Goal: Information Seeking & Learning: Learn about a topic

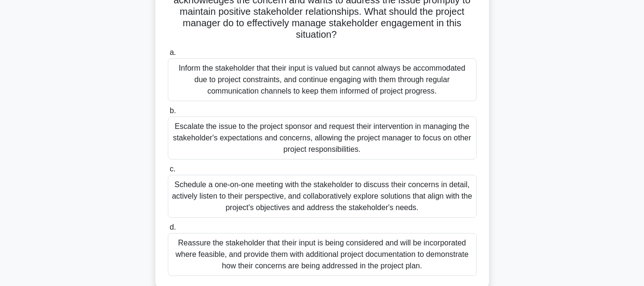
scroll to position [143, 0]
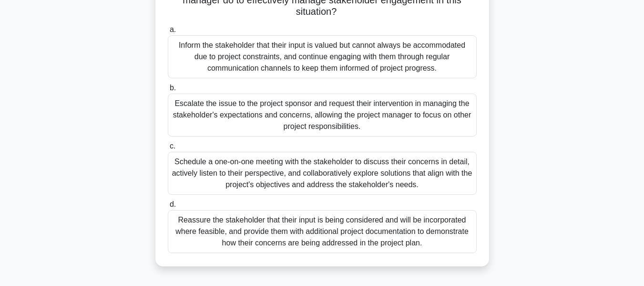
click at [373, 230] on div "Reassure the stakeholder that their input is being considered and will be incor…" at bounding box center [322, 231] width 309 height 43
click at [168, 207] on input "d. Reassure the stakeholder that their input is being considered and will be in…" at bounding box center [168, 204] width 0 height 6
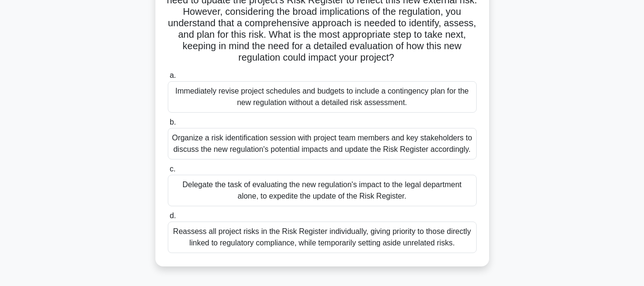
click at [243, 142] on div "Organize a risk identification session with project team members and key stakeh…" at bounding box center [322, 143] width 309 height 31
click at [168, 125] on input "b. Organize a risk identification session with project team members and key sta…" at bounding box center [168, 122] width 0 height 6
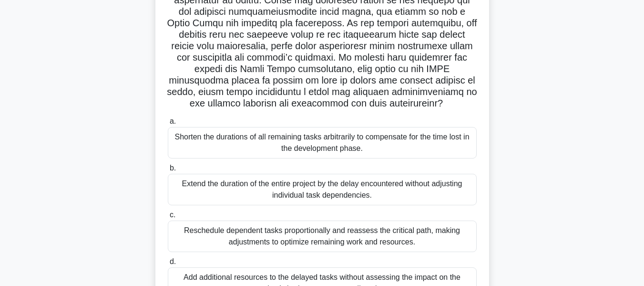
scroll to position [191, 0]
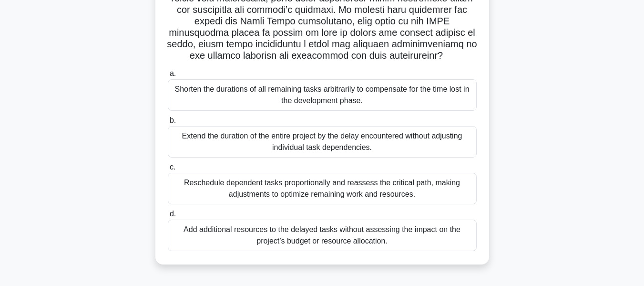
click at [289, 193] on div "Reschedule dependent tasks proportionally and reassess the critical path, makin…" at bounding box center [322, 188] width 309 height 31
click at [168, 170] on input "c. Reschedule dependent tasks proportionally and reassess the critical path, ma…" at bounding box center [168, 167] width 0 height 6
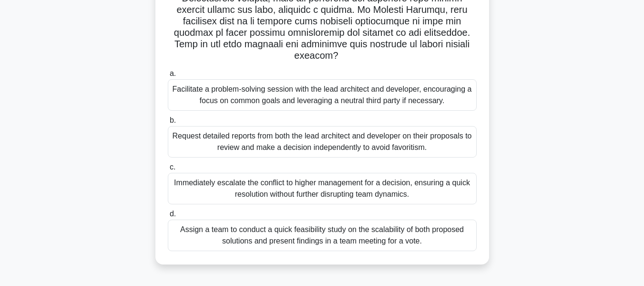
click at [272, 143] on div "Request detailed reports from both the lead architect and developer on their pr…" at bounding box center [322, 141] width 309 height 31
click at [168, 123] on input "b. Request detailed reports from both the lead architect and developer on their…" at bounding box center [168, 120] width 0 height 6
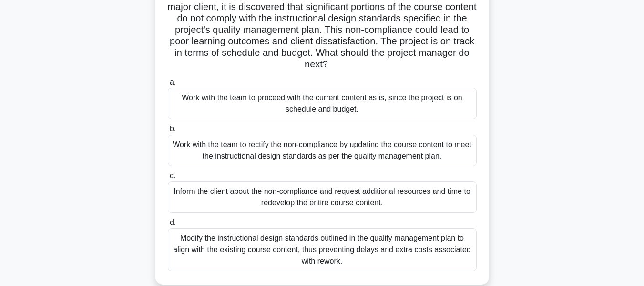
scroll to position [95, 0]
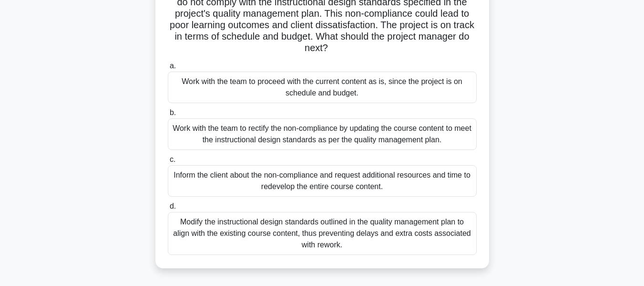
click at [235, 133] on div "Work with the team to rectify the non-compliance by updating the course content…" at bounding box center [322, 133] width 309 height 31
click at [168, 116] on input "b. Work with the team to rectify the non-compliance by updating the course cont…" at bounding box center [168, 113] width 0 height 6
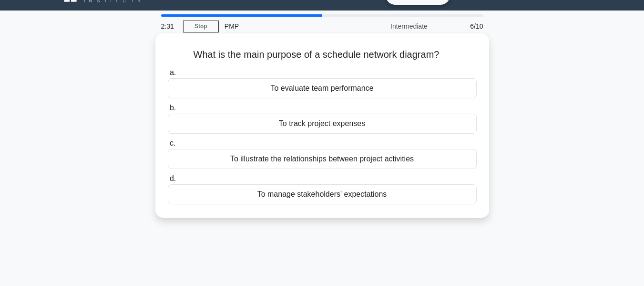
scroll to position [0, 0]
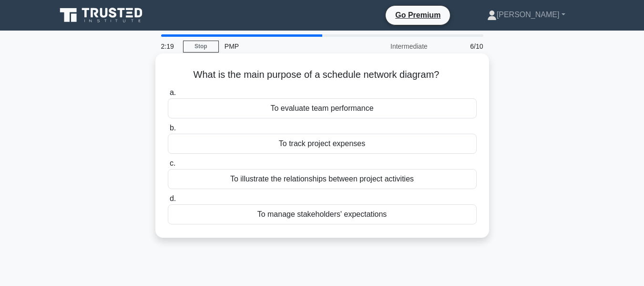
click at [336, 184] on div "To illustrate the relationships between project activities" at bounding box center [322, 179] width 309 height 20
click at [168, 166] on input "c. To illustrate the relationships between project activities" at bounding box center [168, 163] width 0 height 6
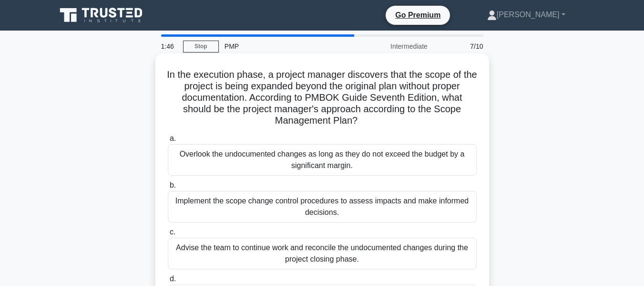
scroll to position [48, 0]
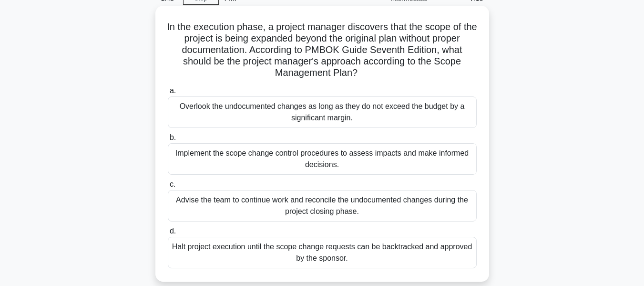
click at [265, 153] on div "Implement the scope change control procedures to assess impacts and make inform…" at bounding box center [322, 158] width 309 height 31
click at [168, 141] on input "b. Implement the scope change control procedures to assess impacts and make inf…" at bounding box center [168, 137] width 0 height 6
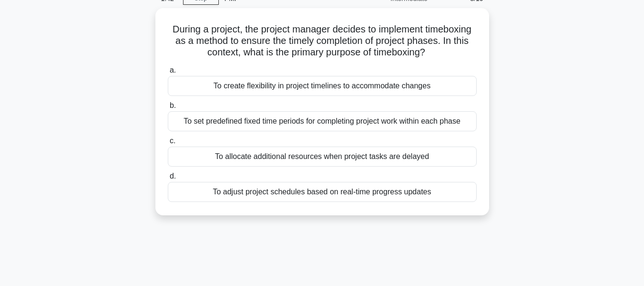
scroll to position [0, 0]
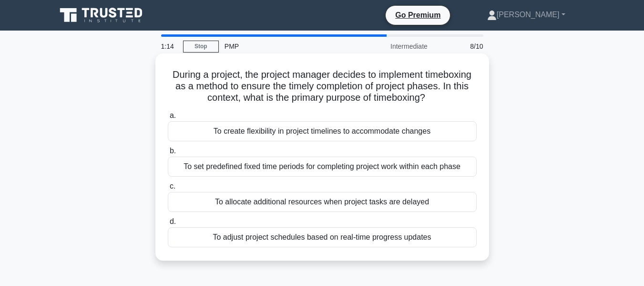
click at [323, 168] on div "To set predefined fixed time periods for completing project work within each ph…" at bounding box center [322, 166] width 309 height 20
click at [168, 154] on input "b. To set predefined fixed time periods for completing project work within each…" at bounding box center [168, 151] width 0 height 6
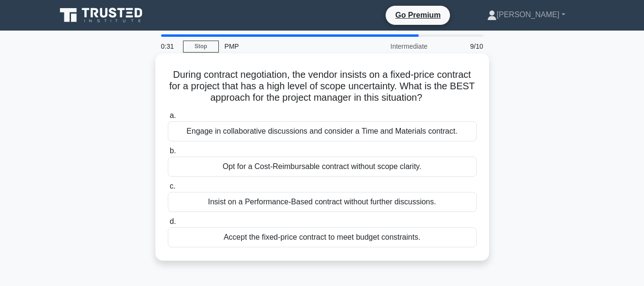
click at [322, 165] on div "Opt for a Cost-Reimbursable contract without scope clarity." at bounding box center [322, 166] width 309 height 20
click at [168, 154] on input "b. Opt for a Cost-Reimbursable contract without scope clarity." at bounding box center [168, 151] width 0 height 6
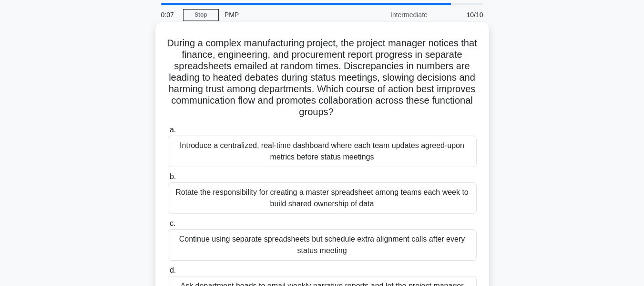
scroll to position [48, 0]
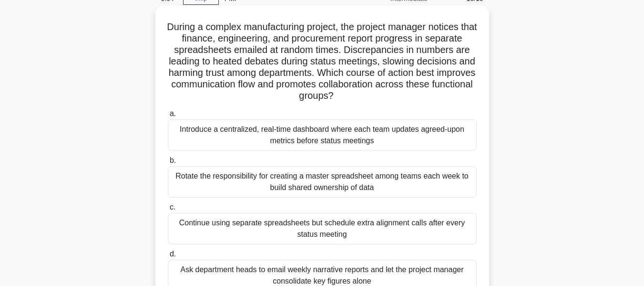
click at [265, 139] on div "Introduce a centralized, real-time dashboard where each team updates agreed-upo…" at bounding box center [322, 134] width 309 height 31
click at [168, 117] on input "a. Introduce a centralized, real-time dashboard where each team updates agreed-…" at bounding box center [168, 114] width 0 height 6
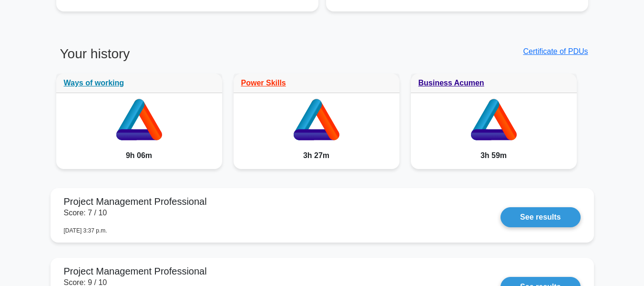
scroll to position [763, 0]
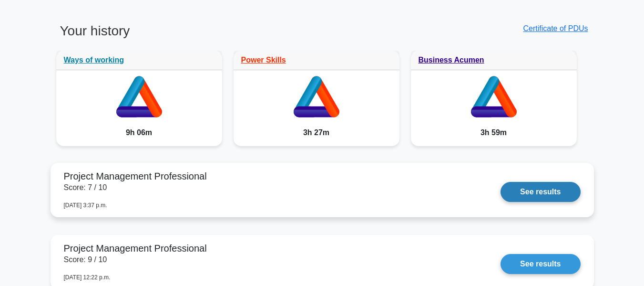
click at [524, 189] on link "See results" at bounding box center [540, 192] width 80 height 20
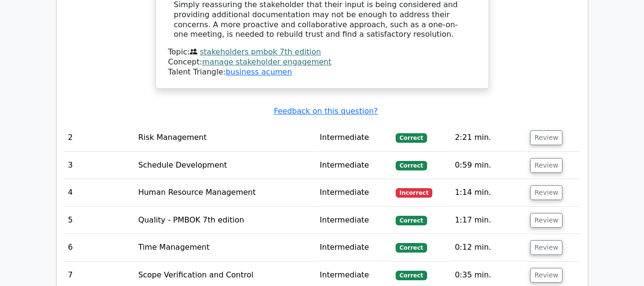
scroll to position [1478, 0]
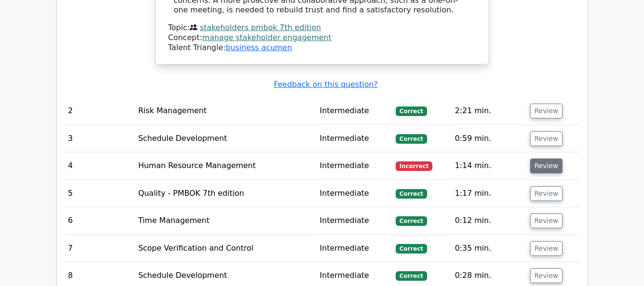
click at [541, 158] on button "Review" at bounding box center [546, 165] width 32 height 15
